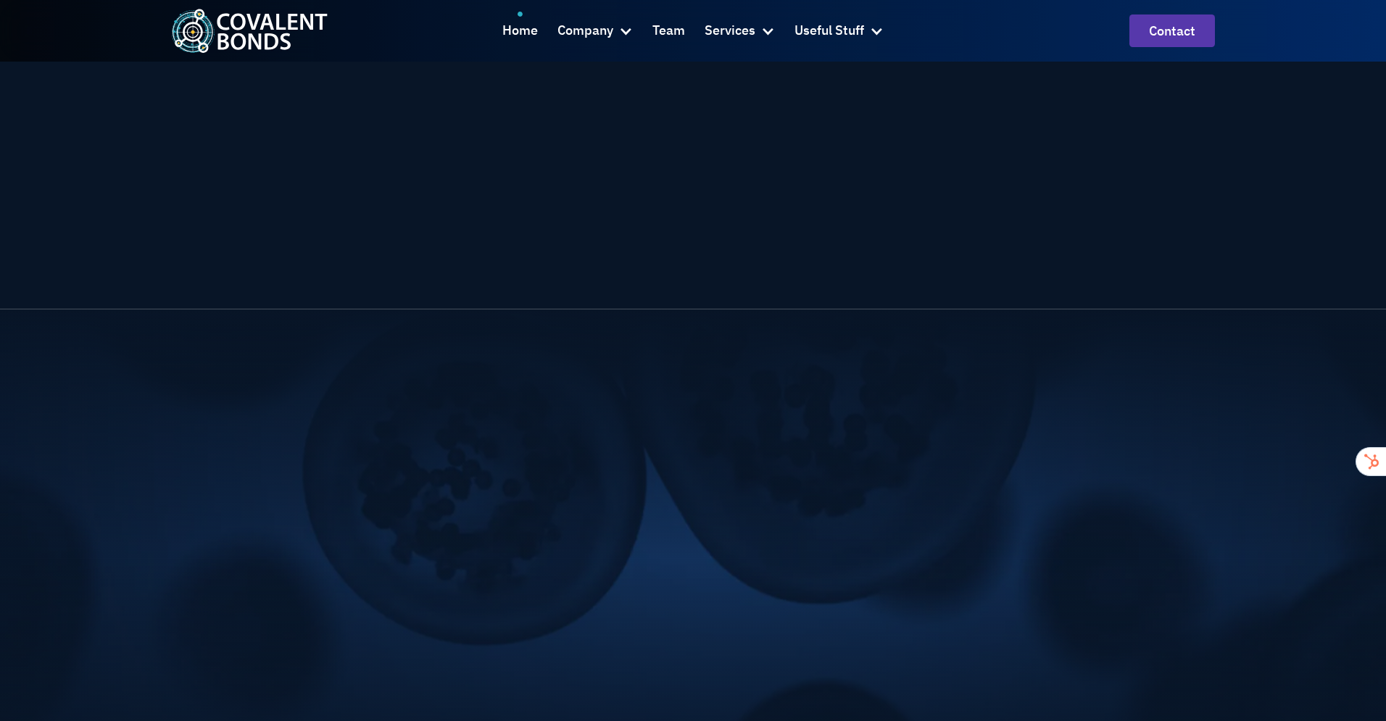
scroll to position [4740, 0]
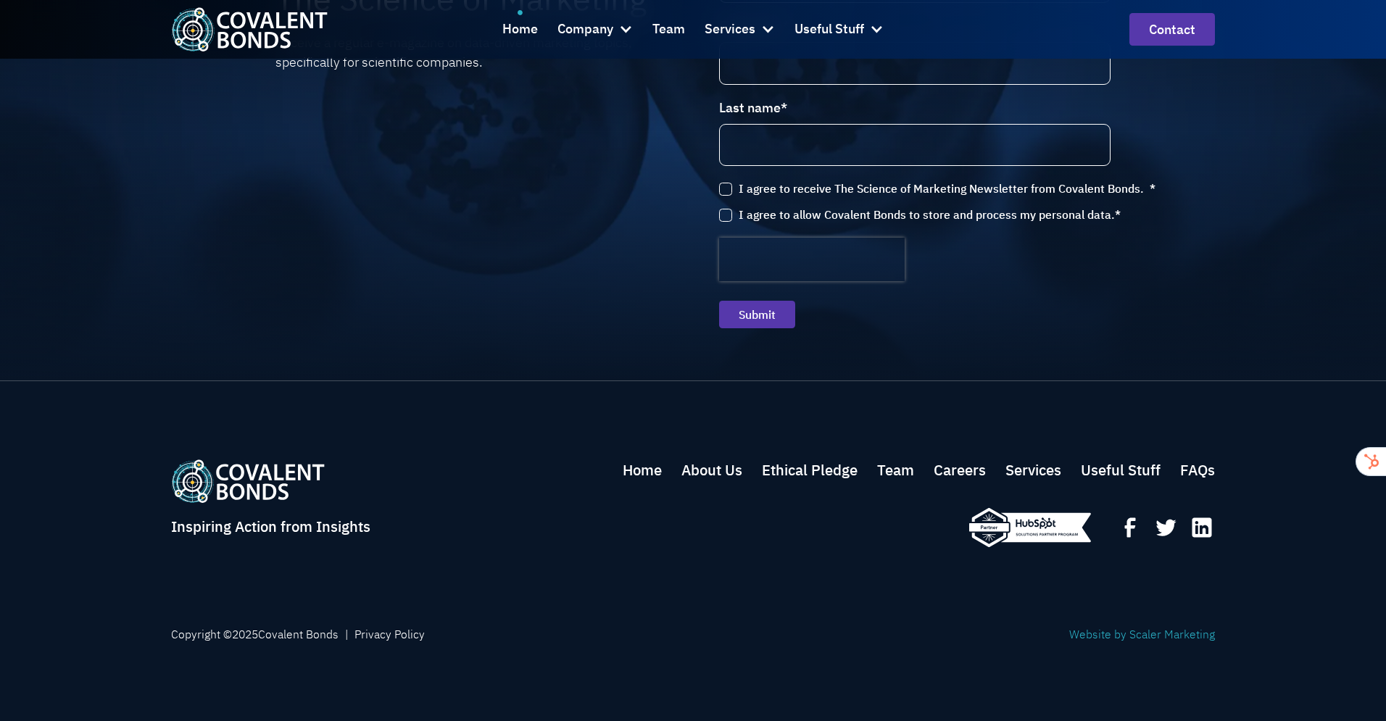
click at [1191, 633] on link "Website by Scaler Marketing" at bounding box center [1142, 634] width 146 height 17
click at [938, 468] on link "Careers" at bounding box center [959, 470] width 52 height 22
click at [891, 469] on link "Team" at bounding box center [895, 470] width 37 height 22
click at [1059, 473] on link "Services" at bounding box center [1033, 470] width 56 height 22
drag, startPoint x: 1105, startPoint y: 471, endPoint x: 1235, endPoint y: 467, distance: 129.8
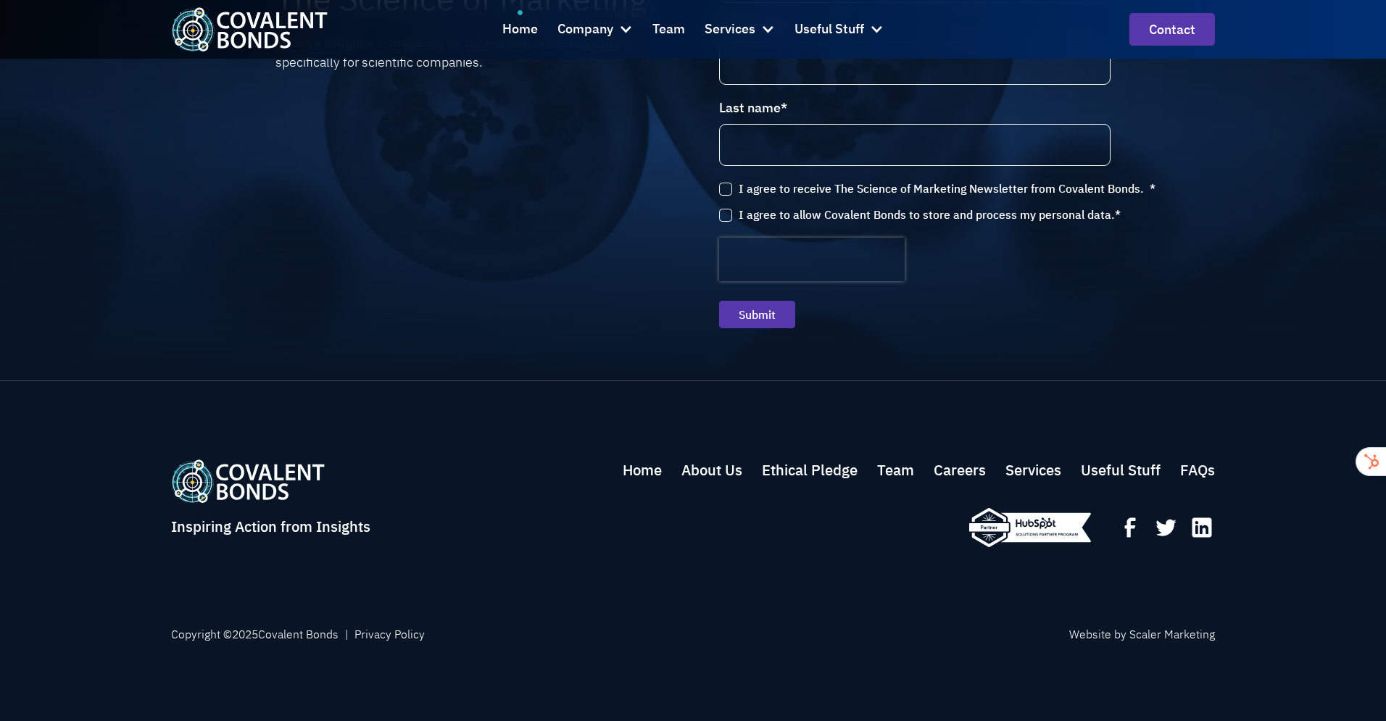
click at [1107, 471] on link "Useful Stuff" at bounding box center [1120, 470] width 80 height 22
click at [1202, 469] on link "FAQs" at bounding box center [1197, 470] width 35 height 22
click at [833, 467] on link "Ethical Pledge" at bounding box center [810, 470] width 96 height 22
click at [705, 475] on link "About Us" at bounding box center [711, 470] width 61 height 22
click at [622, 470] on link "Home" at bounding box center [641, 470] width 39 height 22
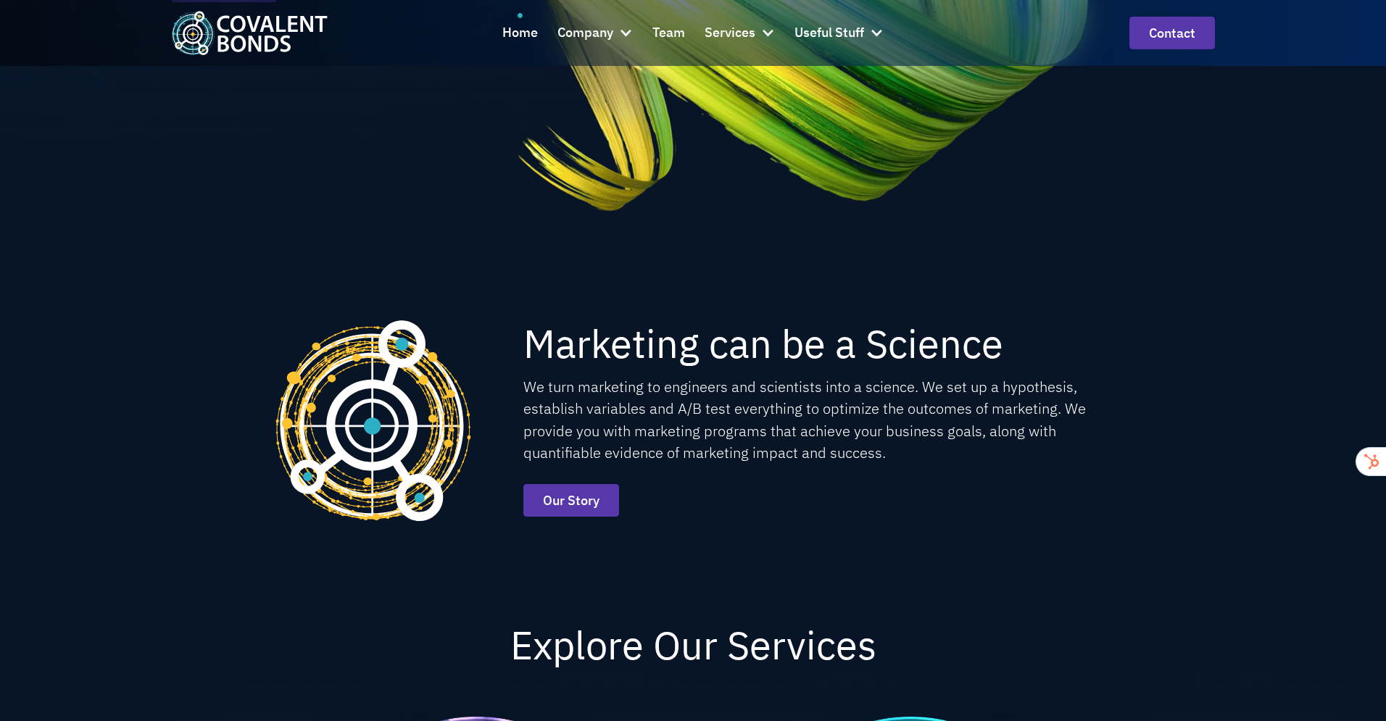
scroll to position [0, 0]
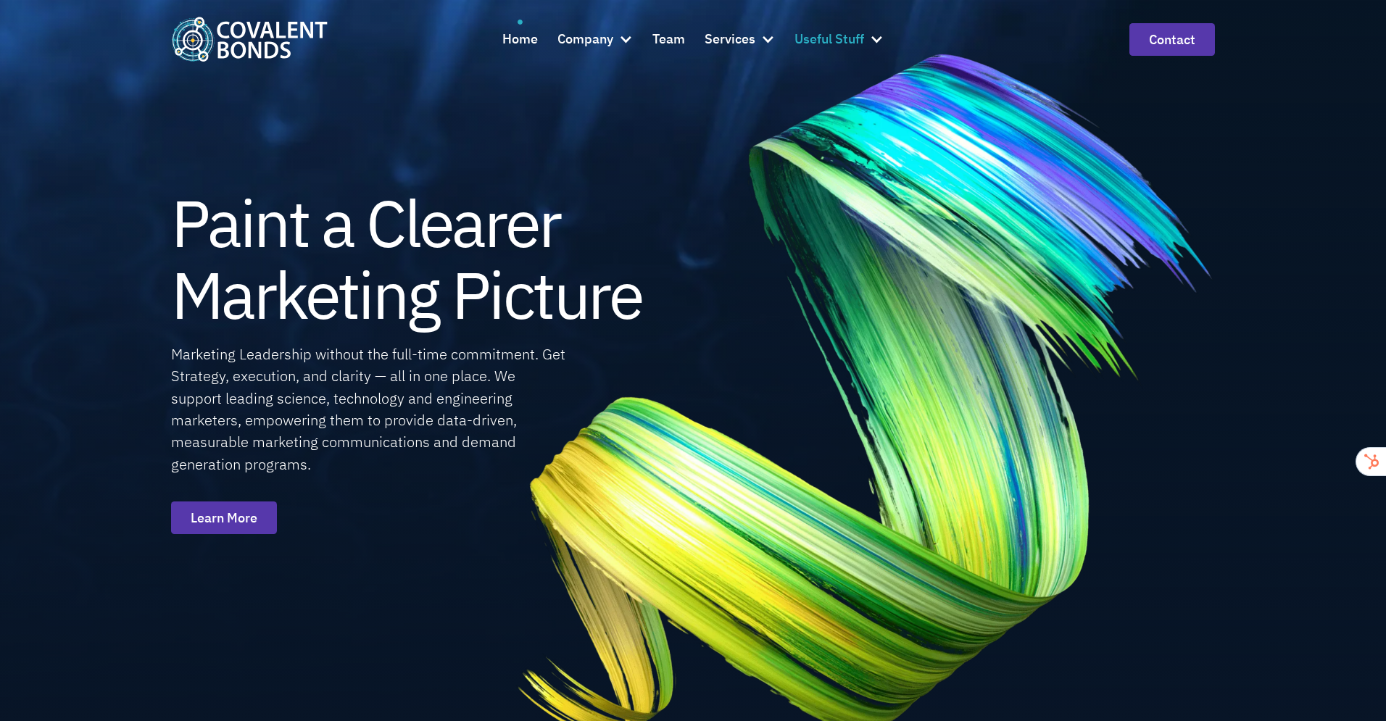
click at [834, 39] on div "Useful Stuff" at bounding box center [829, 39] width 70 height 21
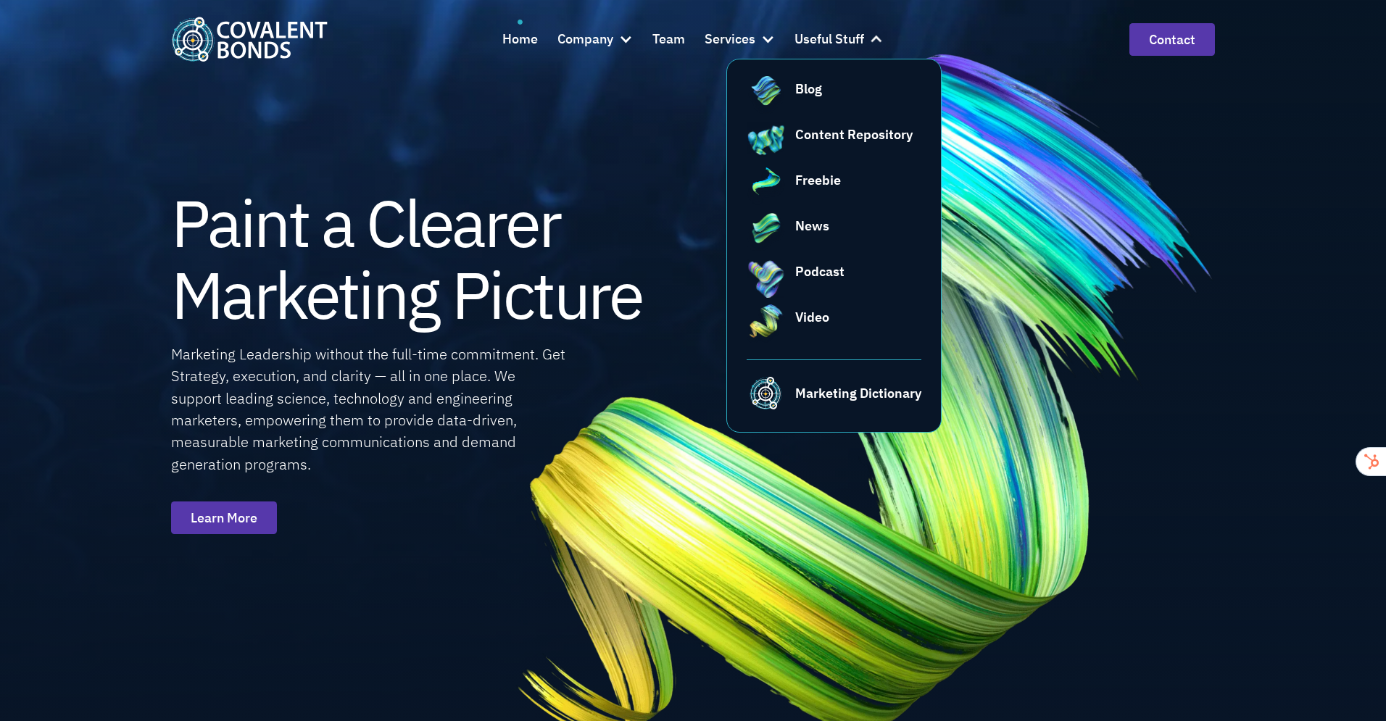
click at [1037, 239] on img at bounding box center [863, 399] width 835 height 822
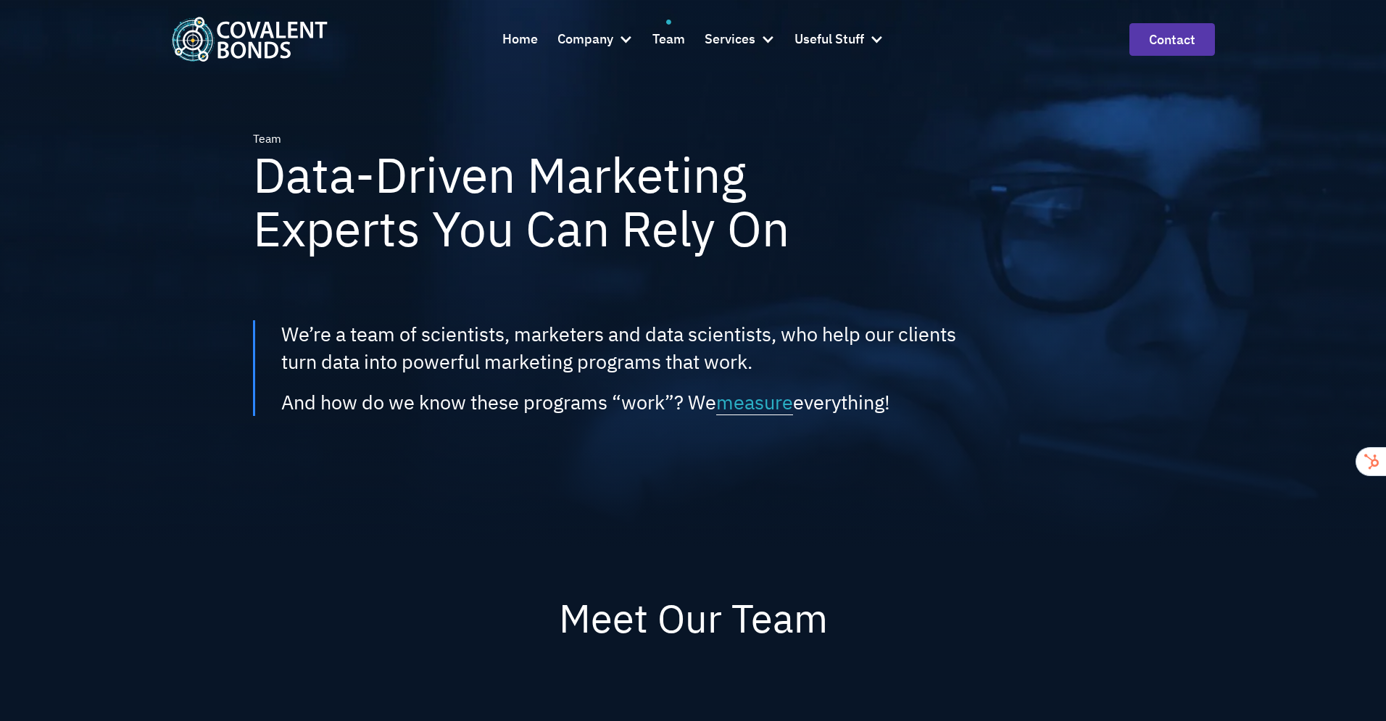
click at [880, 220] on h1 "Data-Driven Marketing Experts You Can Rely On" at bounding box center [577, 202] width 649 height 108
click at [788, 272] on div "Team Data-Driven Marketing Experts You Can Rely On We’re a team of scientists, …" at bounding box center [693, 273] width 1044 height 546
click at [927, 273] on div "Team Data-Driven Marketing Experts You Can Rely On We’re a team of scientists, …" at bounding box center [693, 273] width 1044 height 546
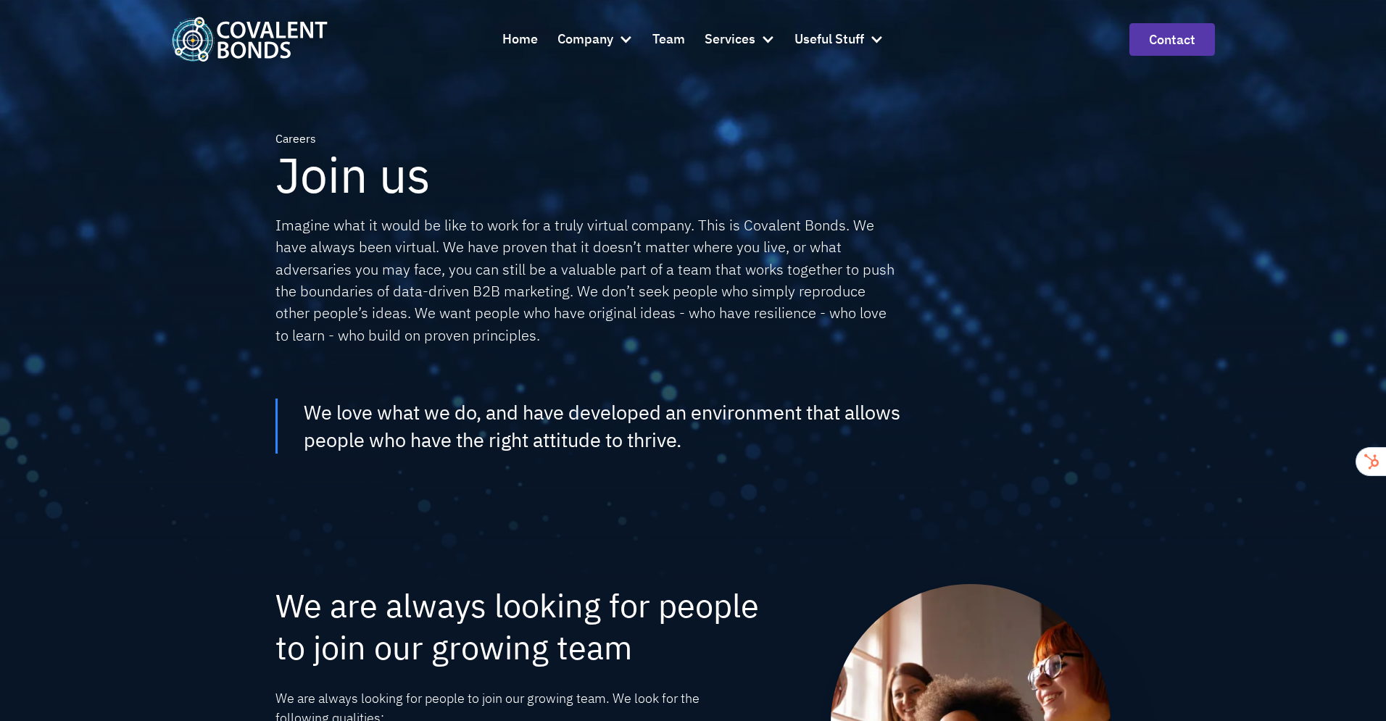
click at [933, 309] on div "Careers Join us Imagine what it would be like to work for a truly virtual compa…" at bounding box center [692, 238] width 835 height 216
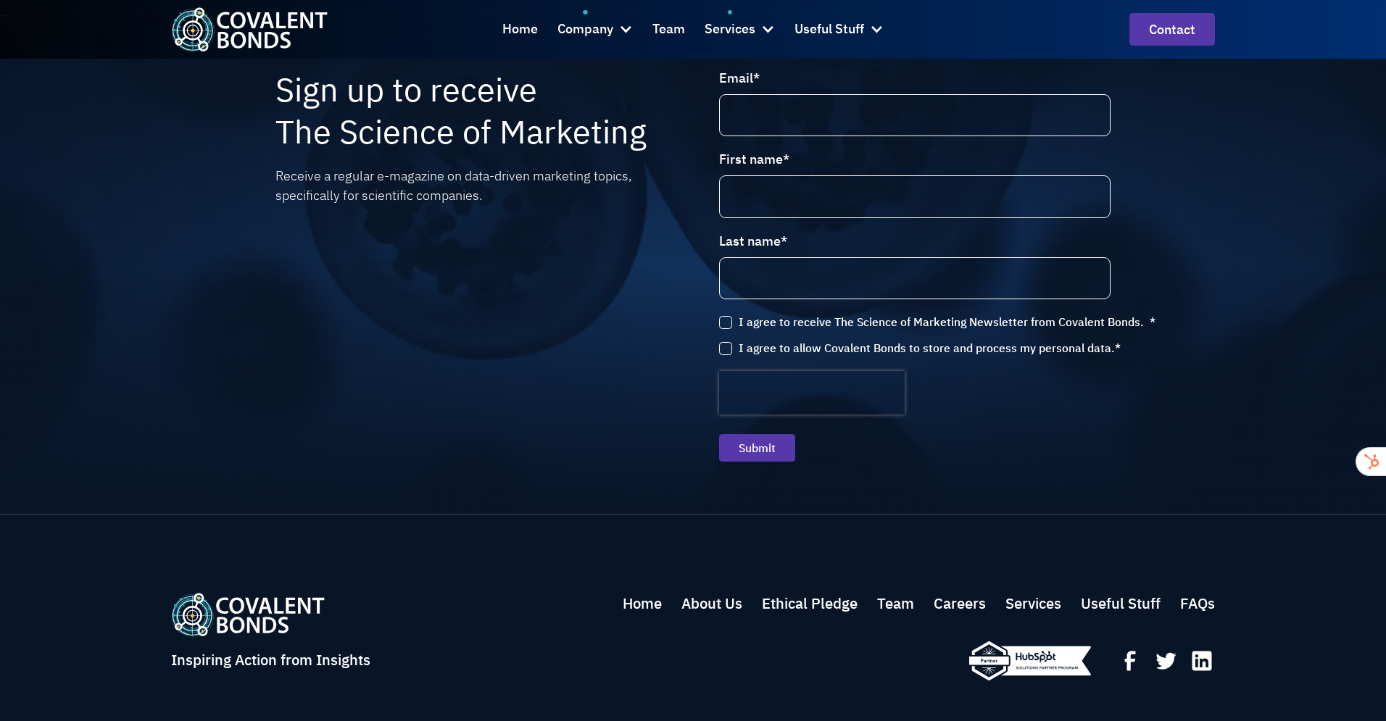
scroll to position [3483, 0]
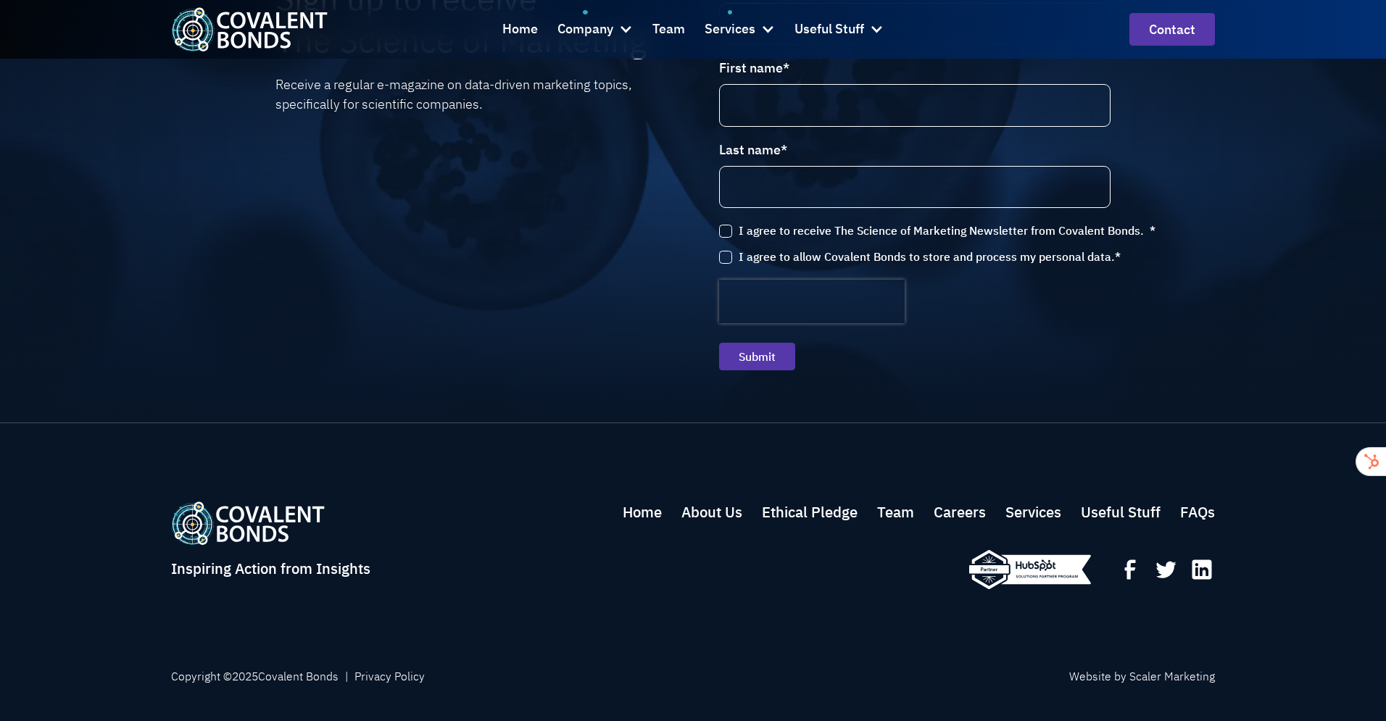
click at [1186, 557] on div at bounding box center [1166, 570] width 98 height 26
click at [1198, 559] on icon at bounding box center [1202, 569] width 20 height 20
drag, startPoint x: 1129, startPoint y: 529, endPoint x: 1152, endPoint y: 528, distance: 23.2
click at [1129, 559] on icon at bounding box center [1130, 569] width 11 height 20
click at [1170, 562] on icon at bounding box center [1166, 570] width 20 height 17
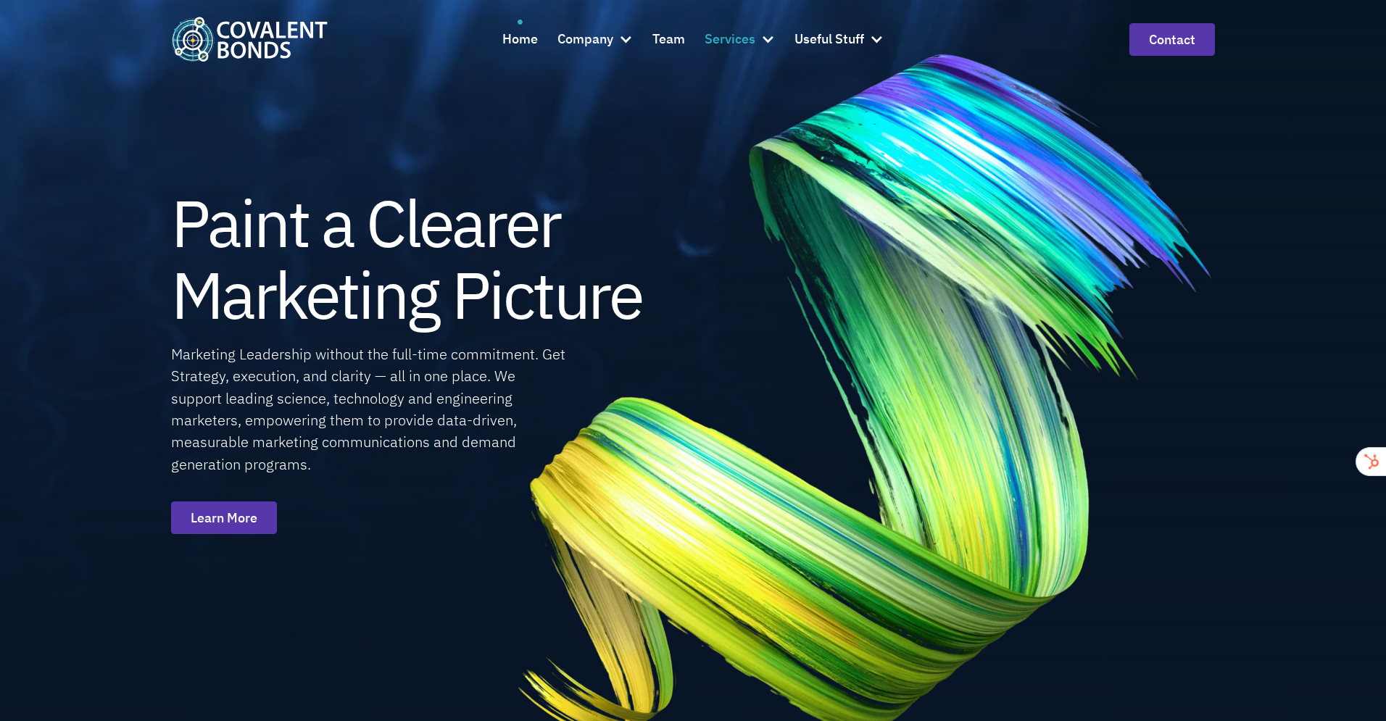
click at [751, 34] on div "Services" at bounding box center [729, 39] width 51 height 21
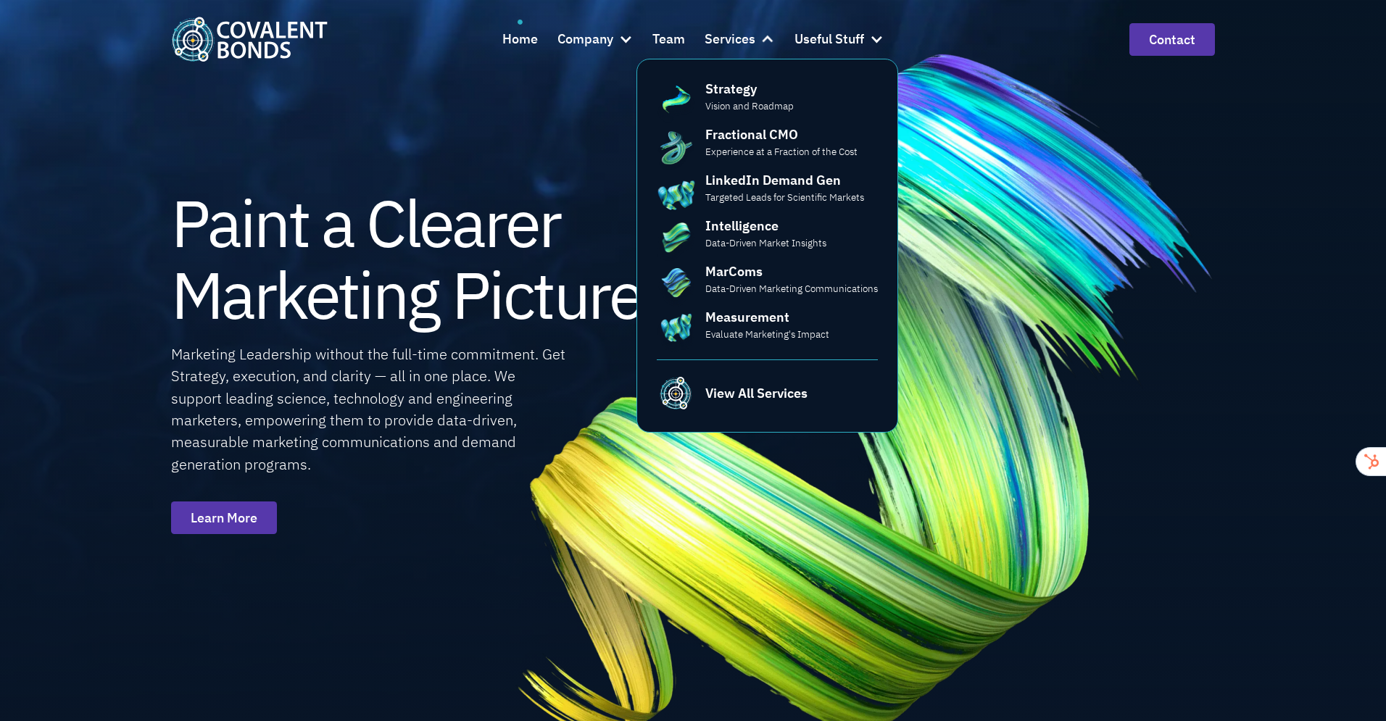
click at [1086, 265] on img at bounding box center [863, 399] width 835 height 822
